Goal: Task Accomplishment & Management: Use online tool/utility

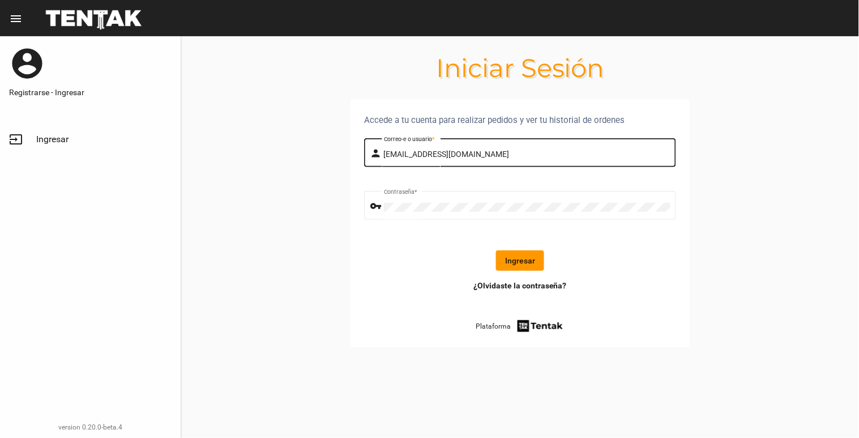
click at [527, 150] on input "[EMAIL_ADDRESS][DOMAIN_NAME]" at bounding box center [527, 154] width 287 height 9
click at [530, 266] on button "Ingresar" at bounding box center [520, 260] width 48 height 20
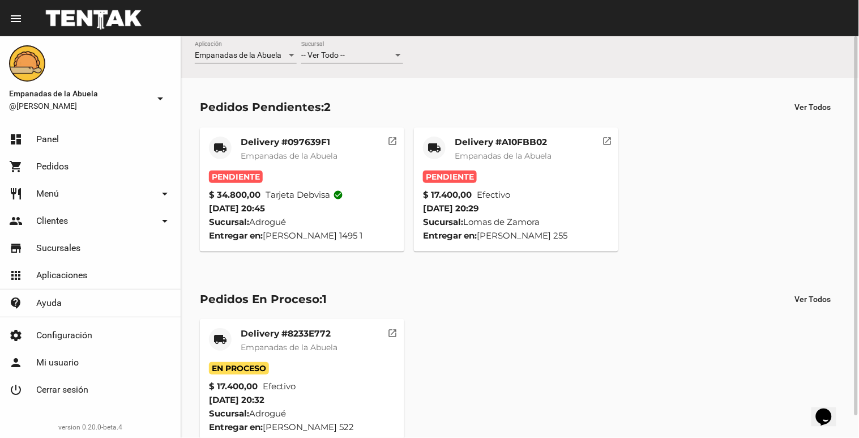
click at [399, 55] on div at bounding box center [398, 55] width 6 height 3
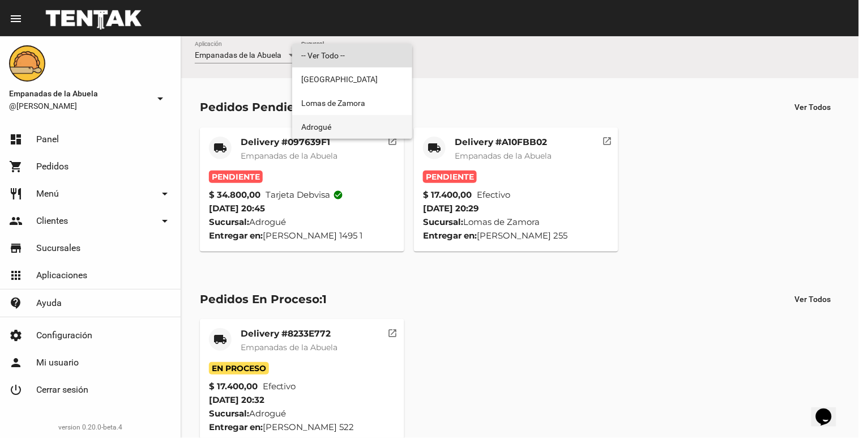
click at [383, 133] on span "Adrogué" at bounding box center [352, 127] width 102 height 24
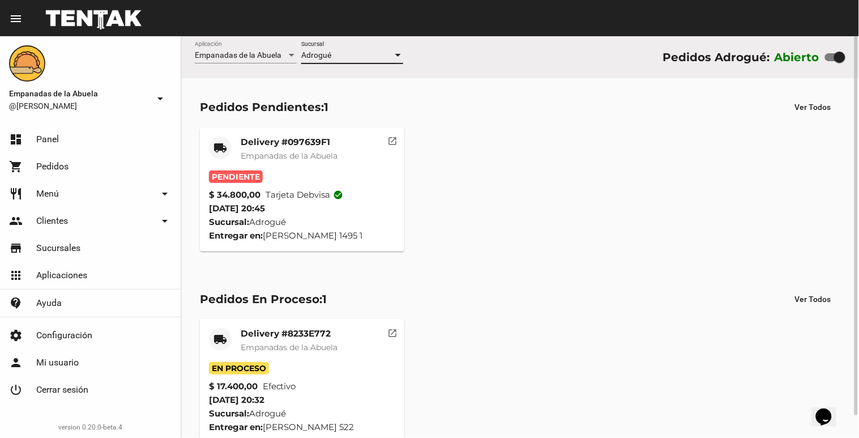
click at [399, 53] on div at bounding box center [398, 55] width 10 height 9
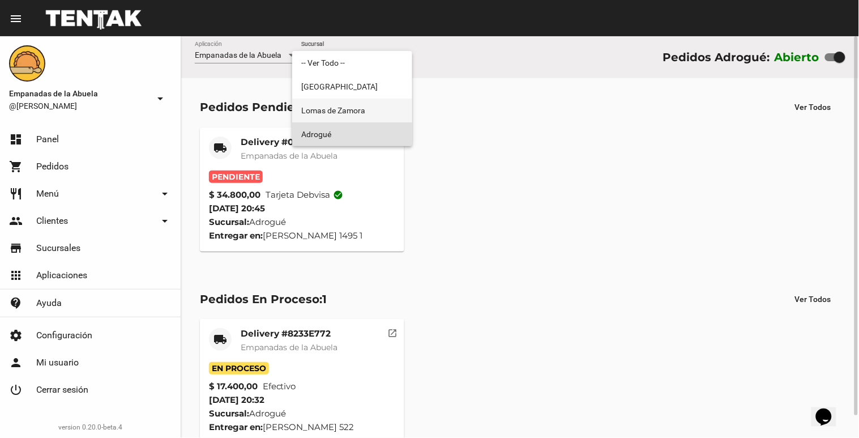
click at [396, 105] on span "Lomas de Zamora" at bounding box center [352, 111] width 102 height 24
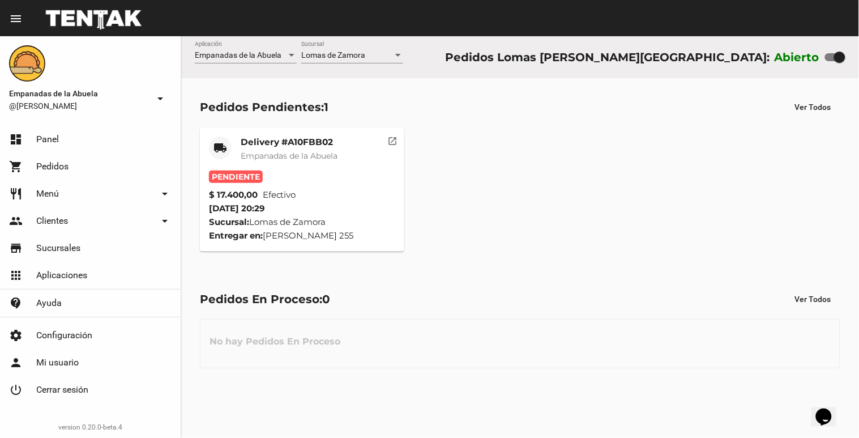
click at [302, 144] on mat-card-title "Delivery #A10FBB02" at bounding box center [289, 142] width 97 height 11
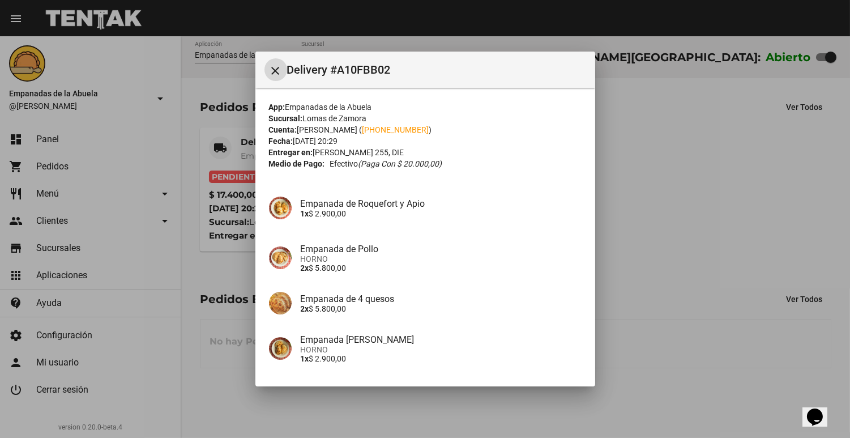
scroll to position [89, 0]
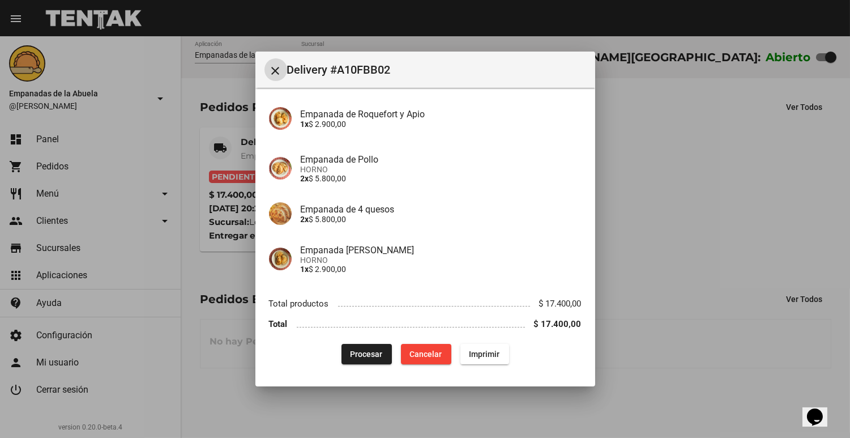
click at [470, 350] on span "Imprimir" at bounding box center [485, 353] width 31 height 9
click at [370, 352] on span "Procesar" at bounding box center [367, 353] width 32 height 9
